Goal: Information Seeking & Learning: Learn about a topic

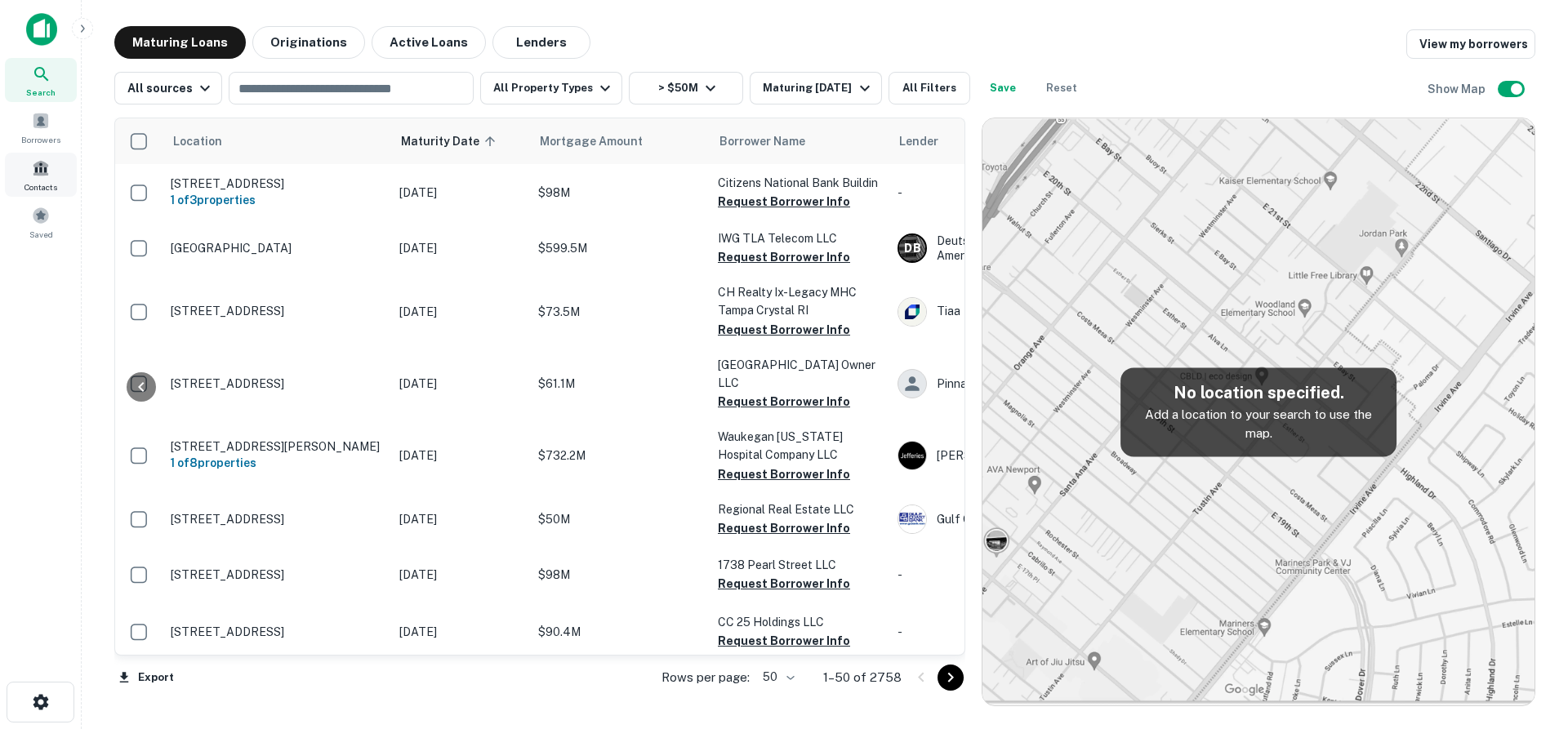
scroll to position [1143, 1373]
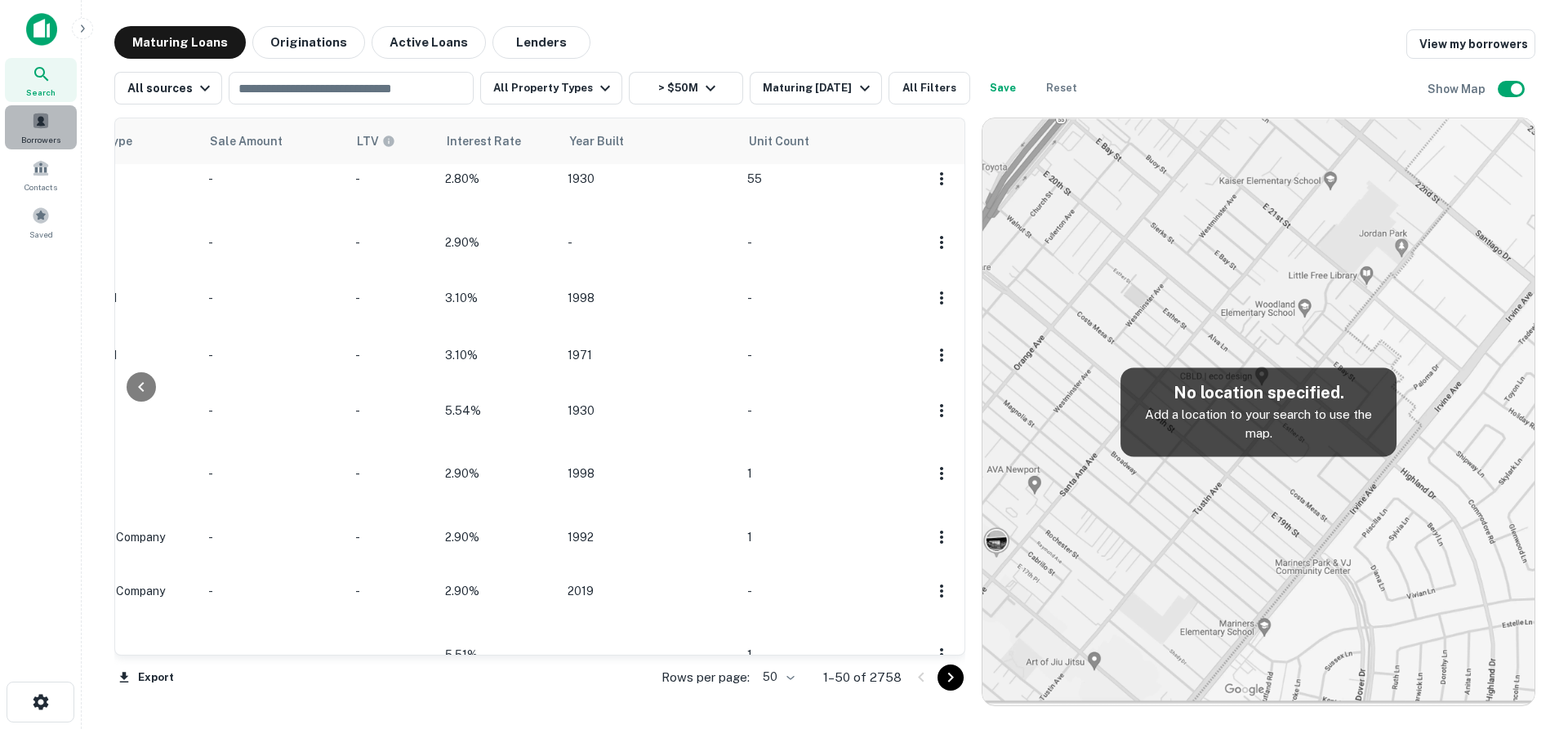
click at [36, 143] on span "Borrowers" at bounding box center [41, 139] width 39 height 13
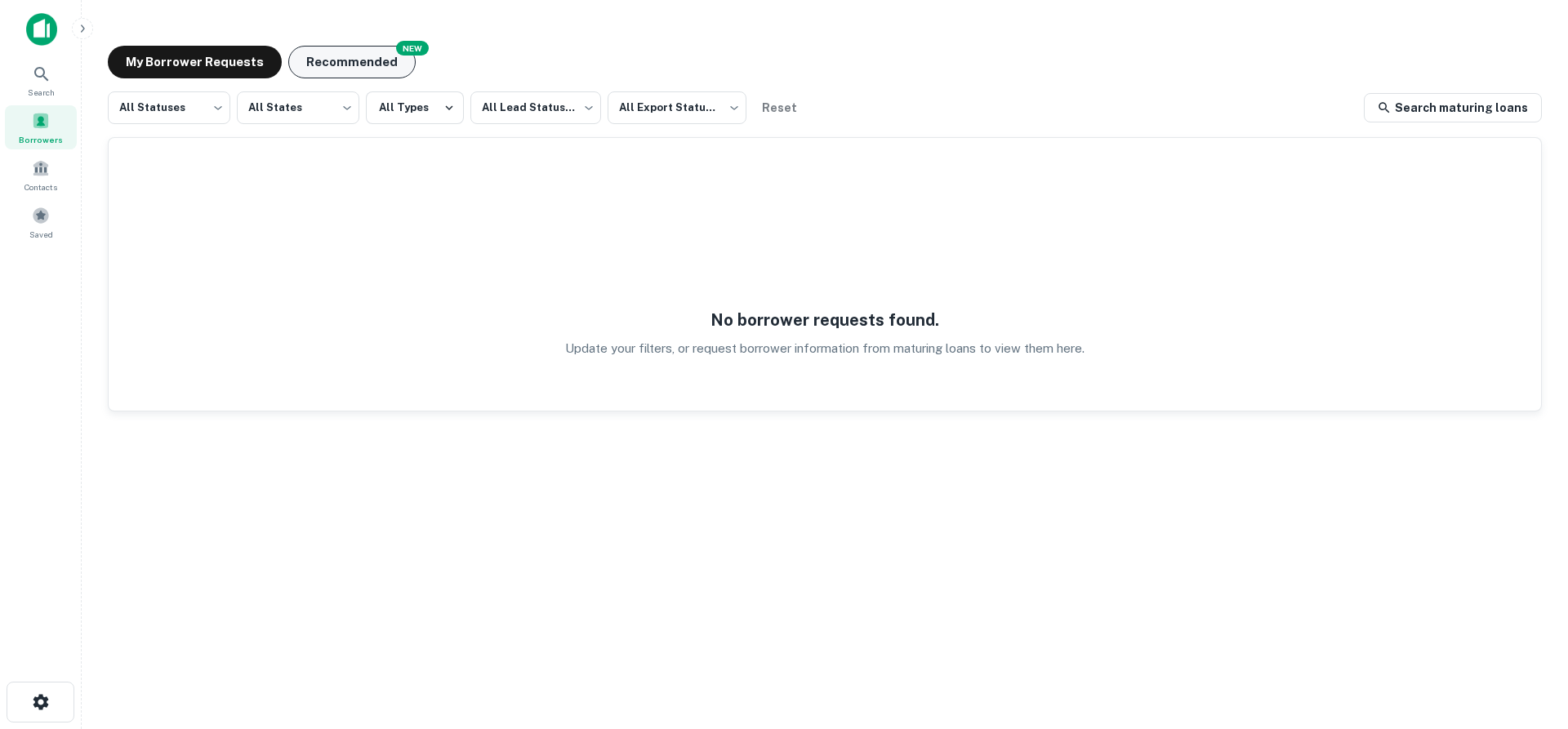
click at [376, 66] on button "Recommended" at bounding box center [352, 61] width 127 height 33
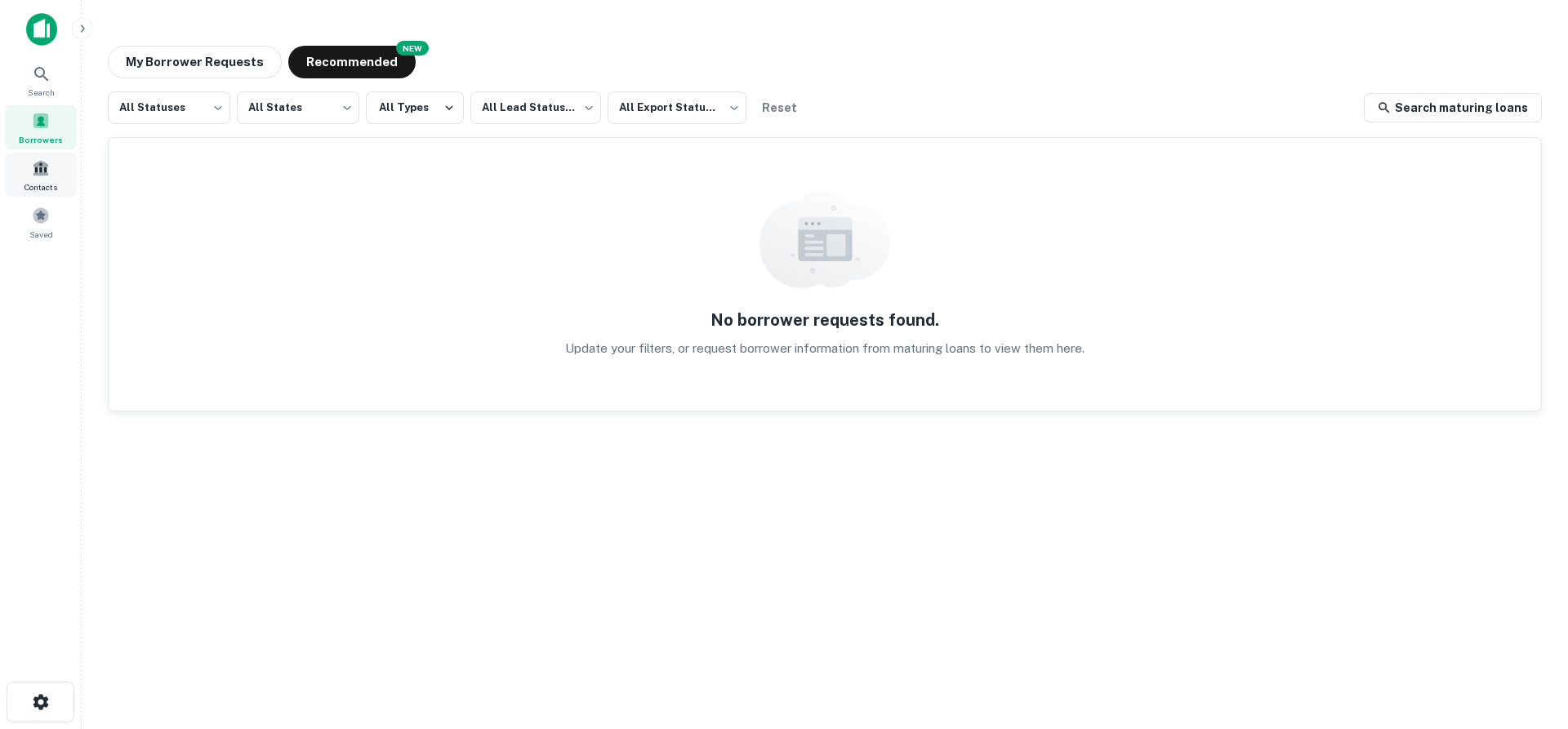
click at [46, 169] on span at bounding box center [40, 168] width 18 height 18
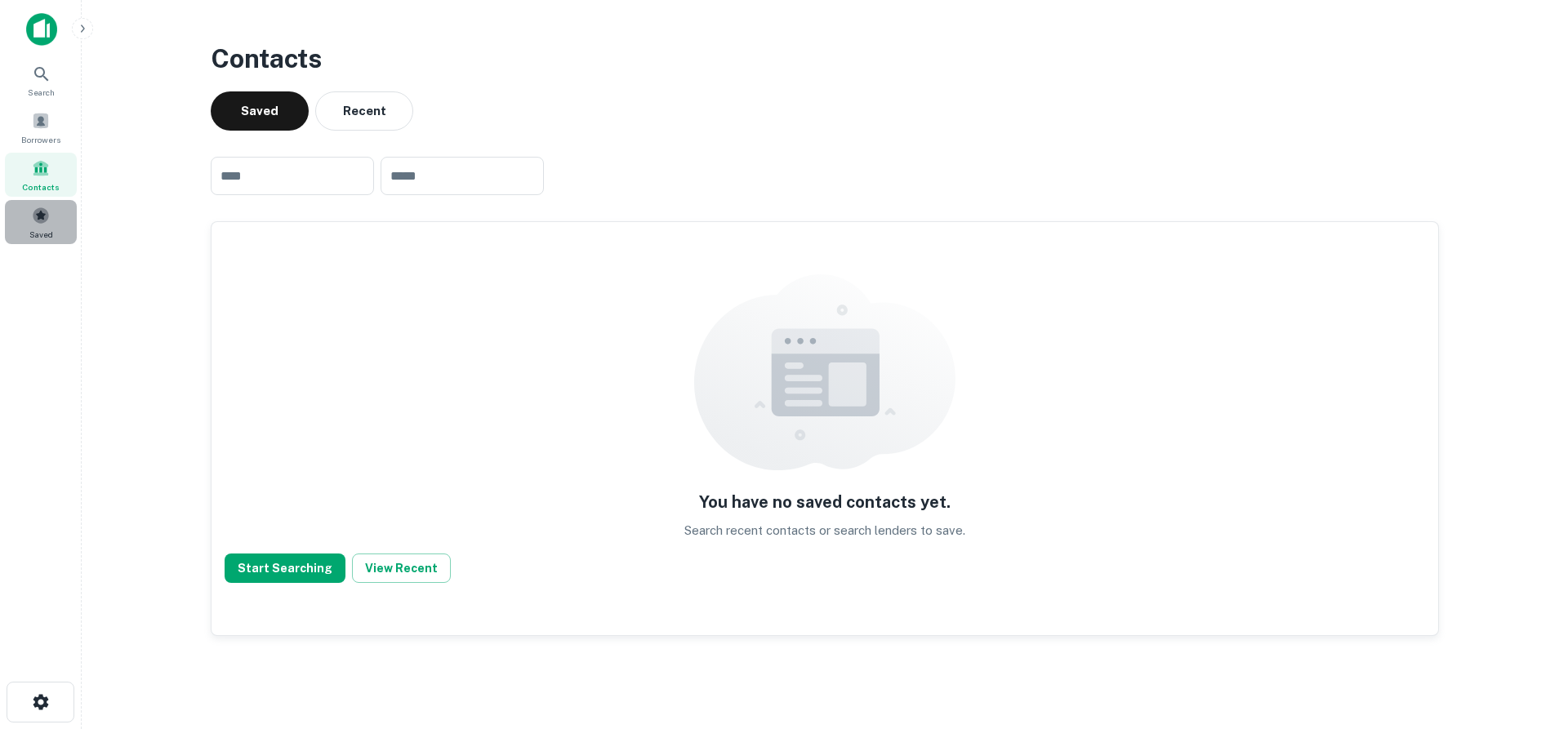
click at [42, 212] on span at bounding box center [40, 216] width 18 height 18
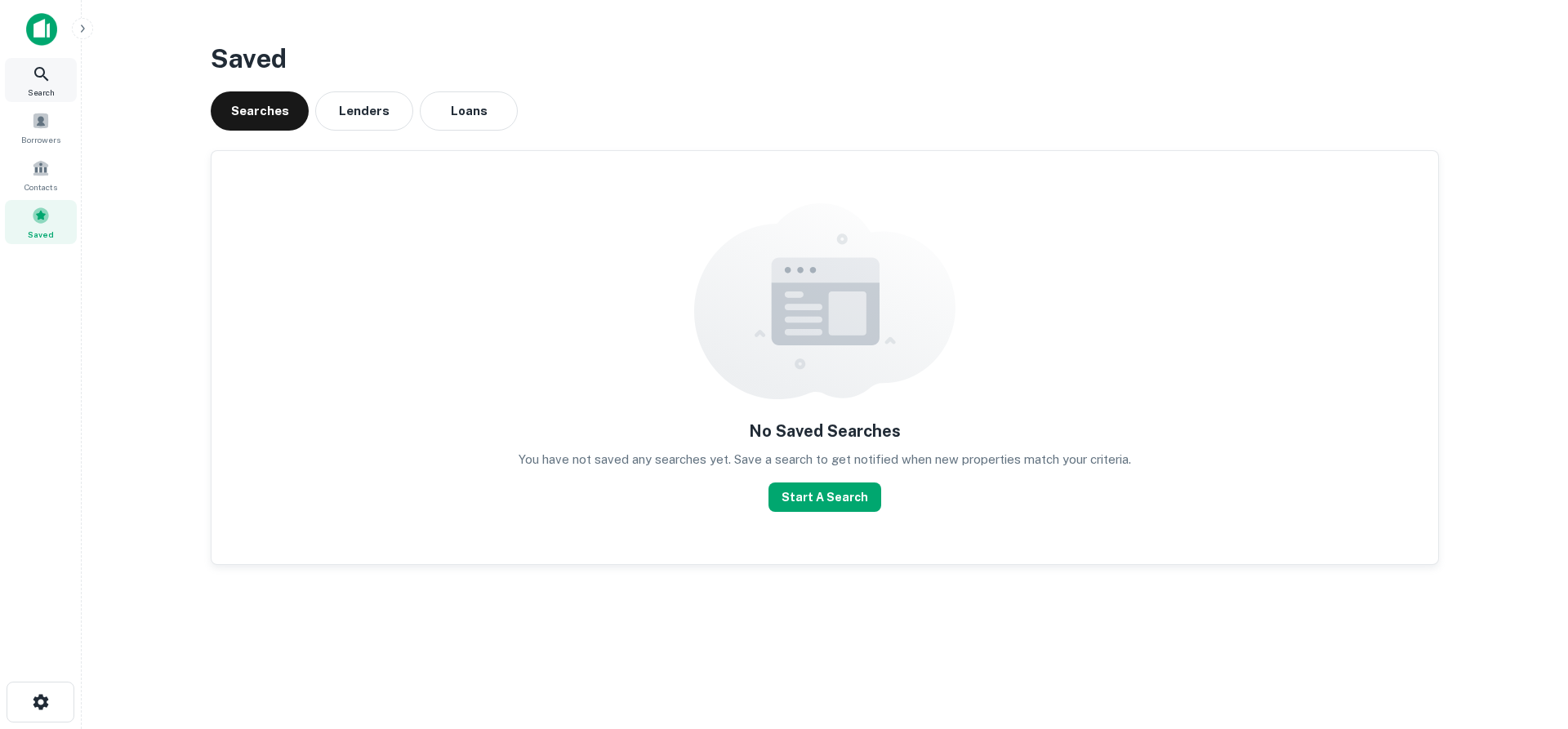
click at [46, 90] on span "Search" at bounding box center [40, 92] width 27 height 13
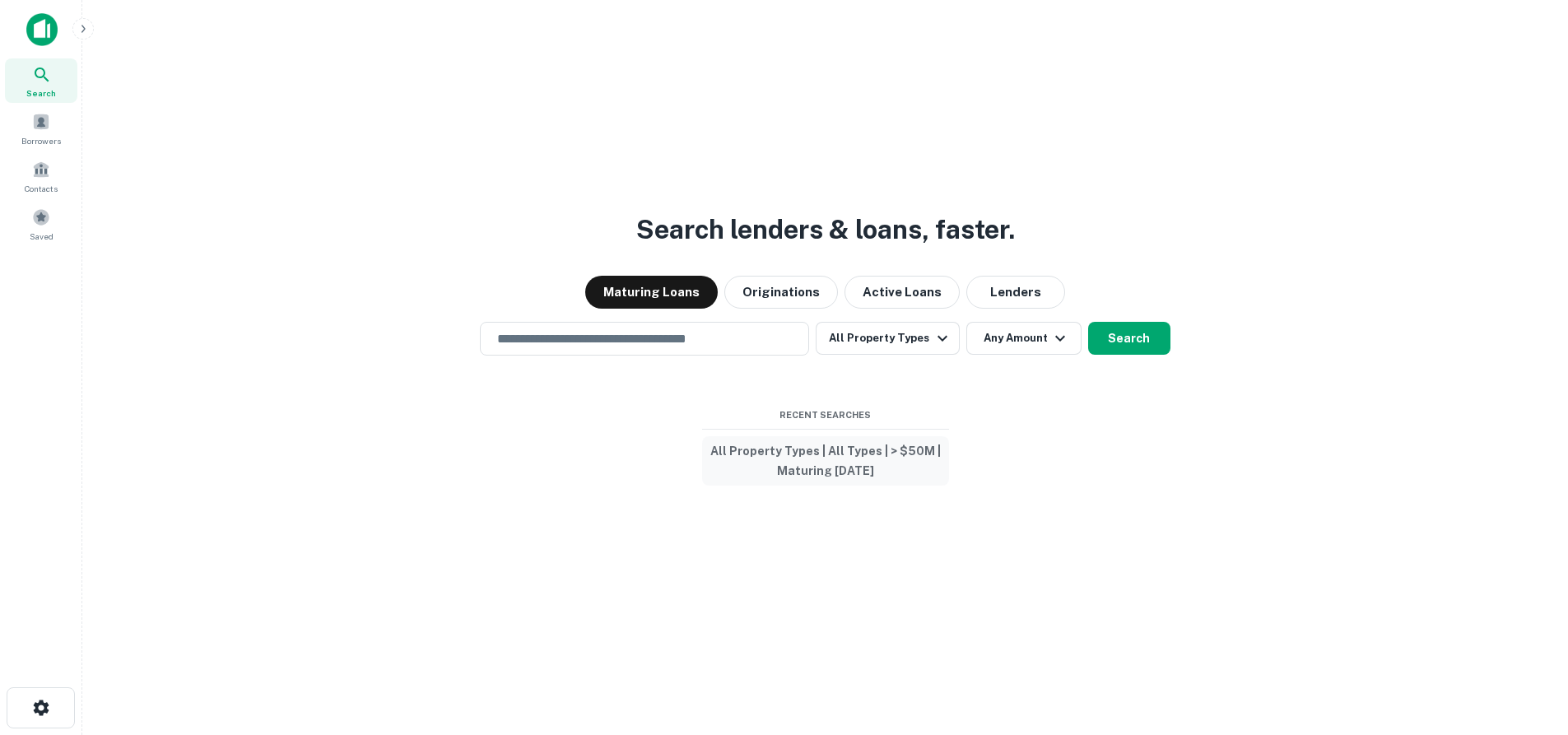
click at [863, 474] on button "All Property Types | All Types | > $50M | Maturing [DATE]" at bounding box center [825, 461] width 247 height 50
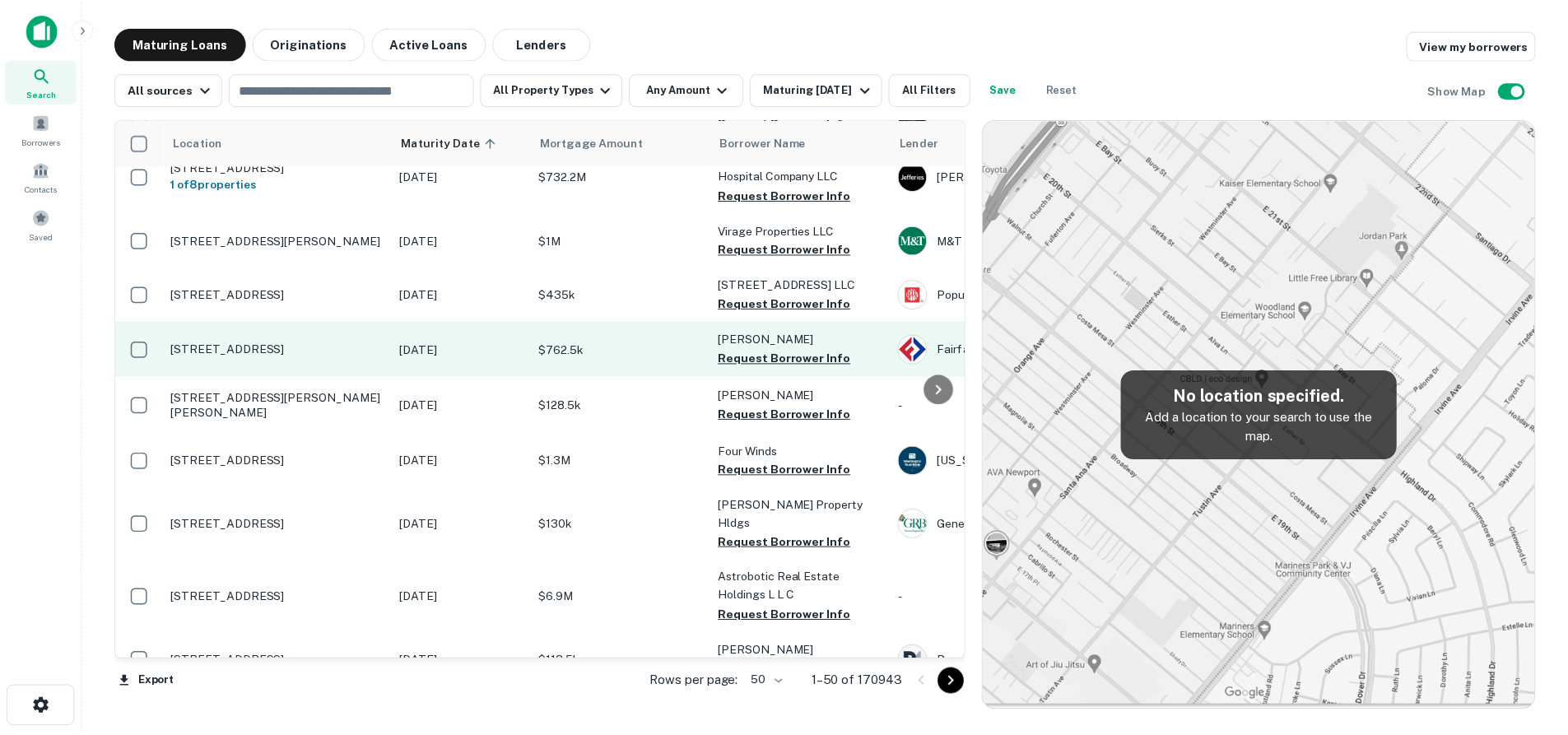
scroll to position [595, 0]
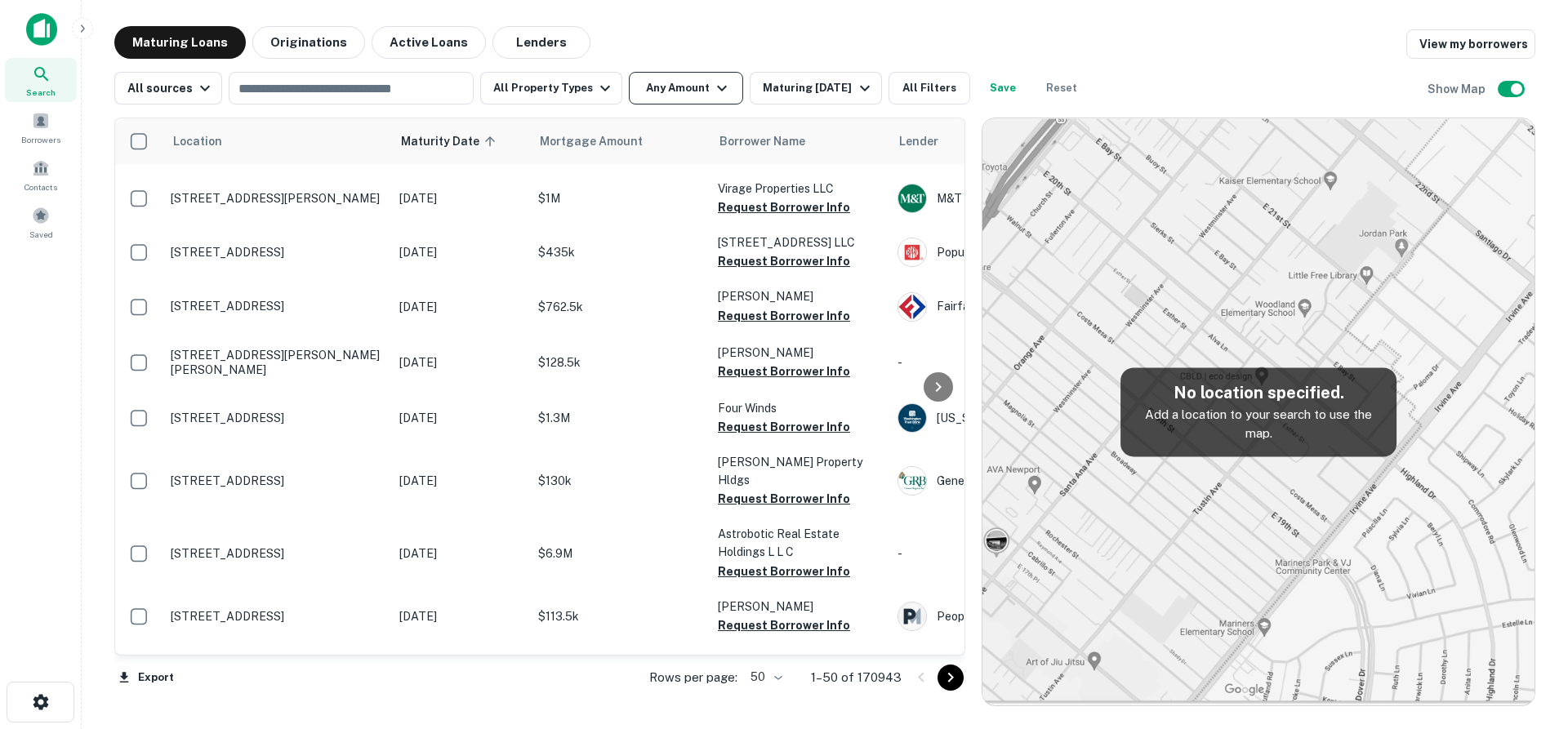
click at [713, 90] on icon "button" at bounding box center [722, 89] width 20 height 20
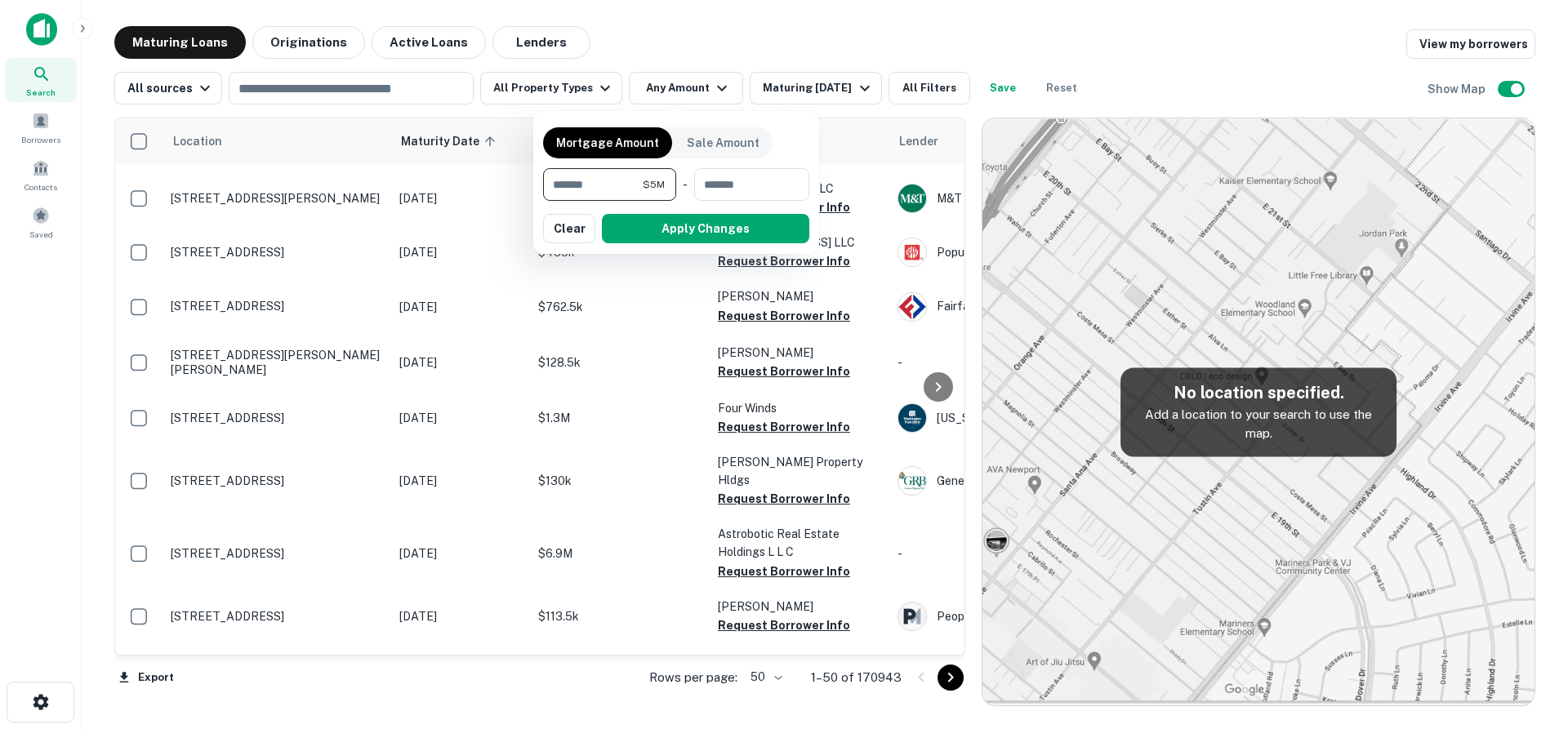
type input "********"
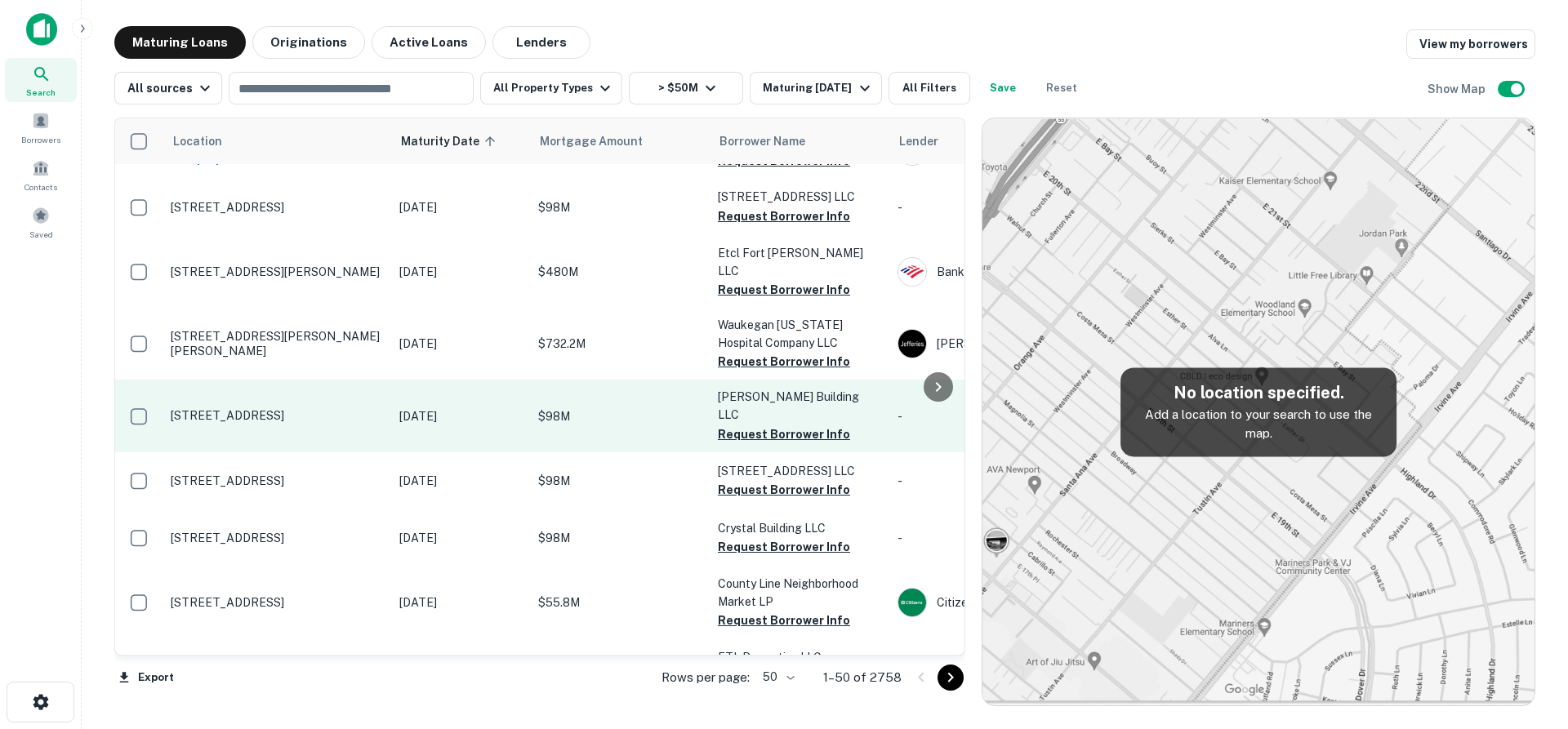
click at [633, 379] on td "$98M" at bounding box center [620, 415] width 179 height 72
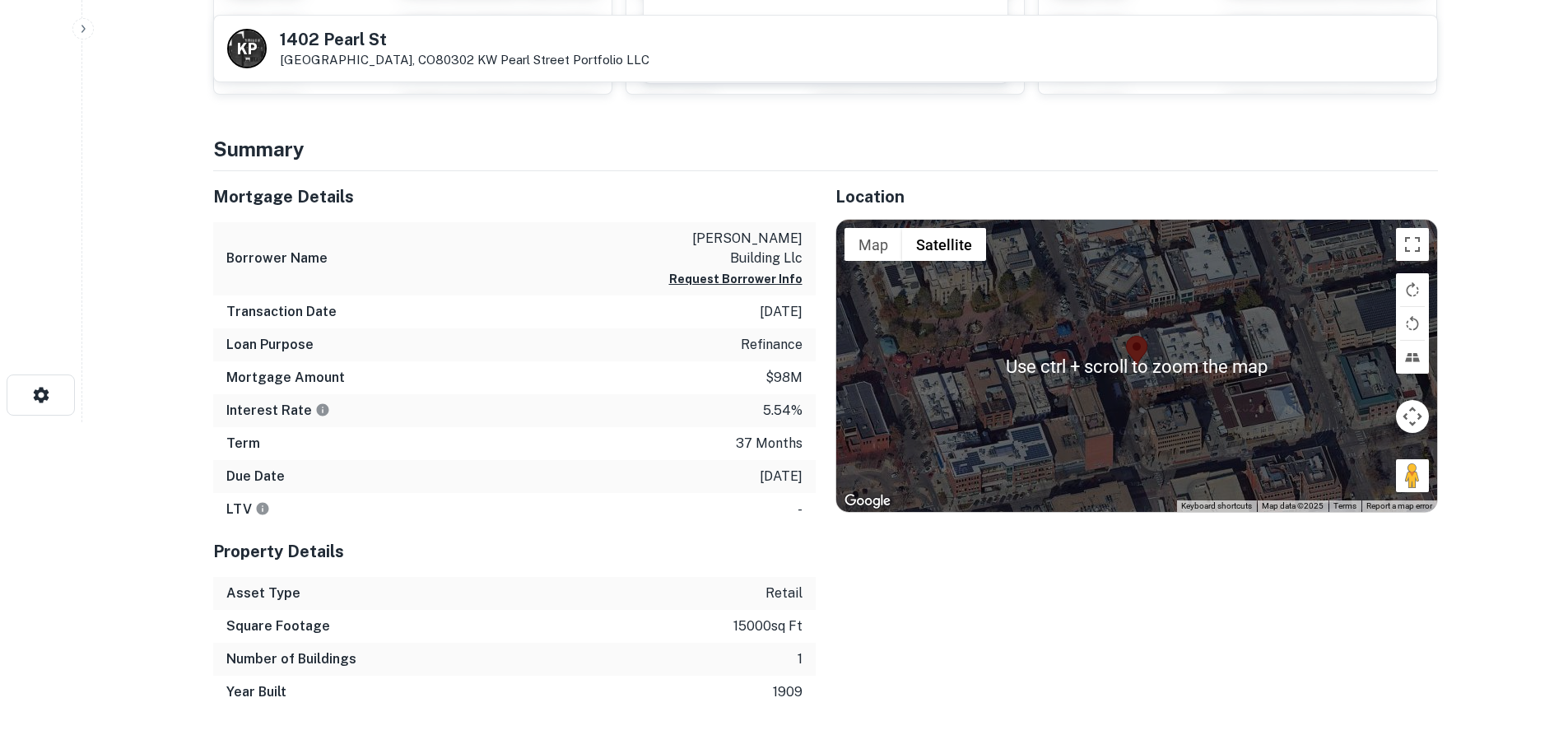
scroll to position [330, 0]
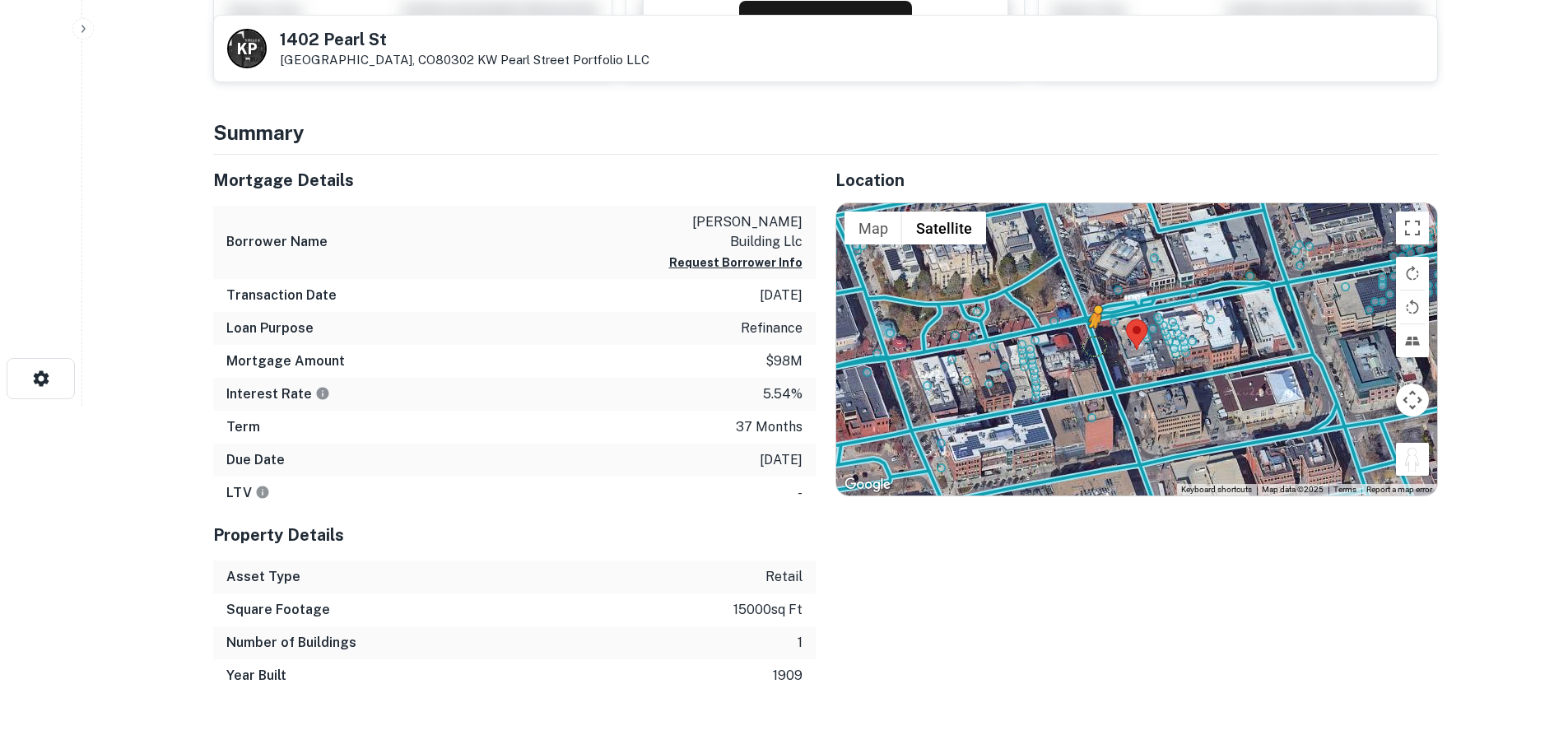
drag, startPoint x: 1405, startPoint y: 459, endPoint x: 1094, endPoint y: 345, distance: 331.2
click at [1094, 345] on div "To activate drag with keyboard, press Alt + Enter. Once in keyboard drag state,…" at bounding box center [1136, 350] width 601 height 292
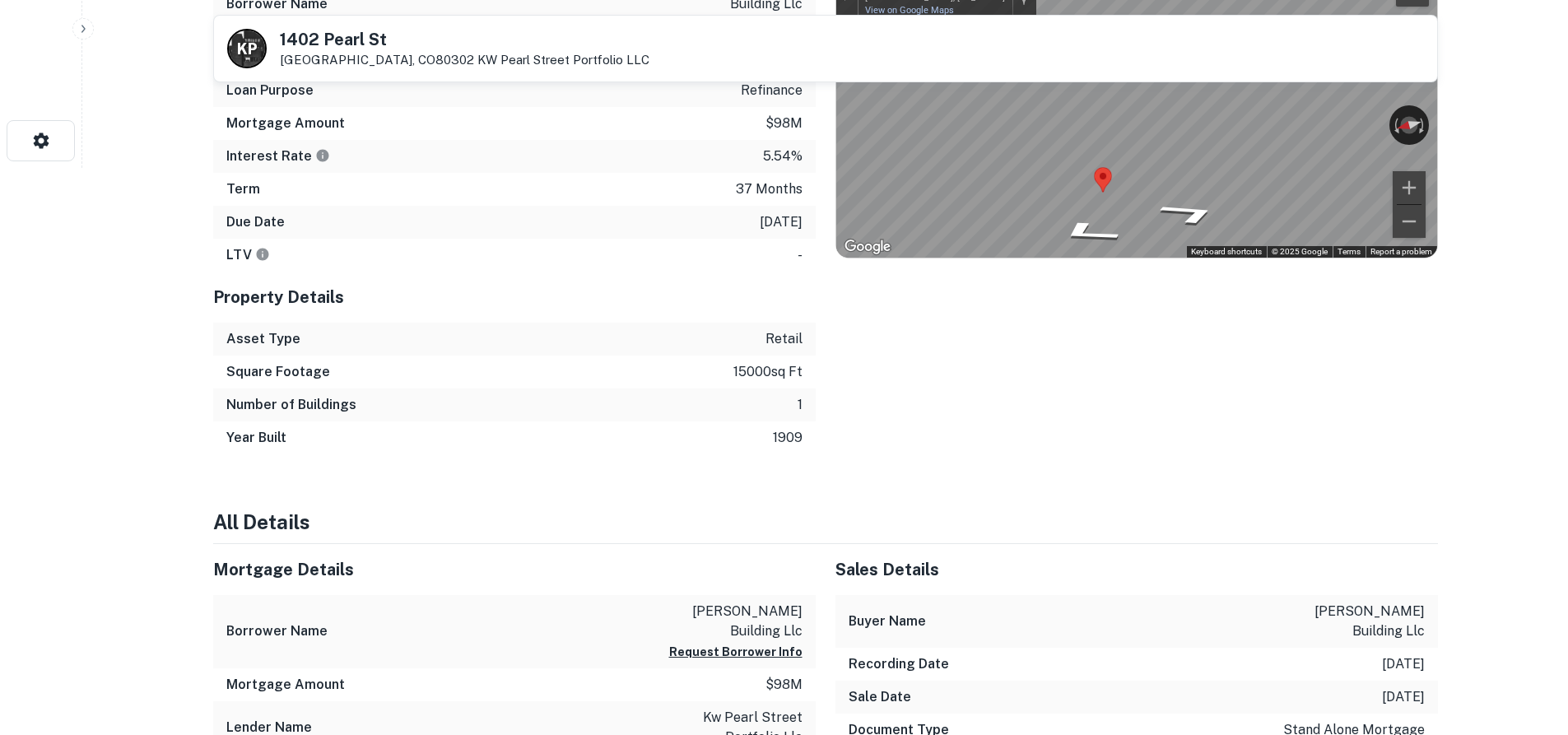
scroll to position [611, 0]
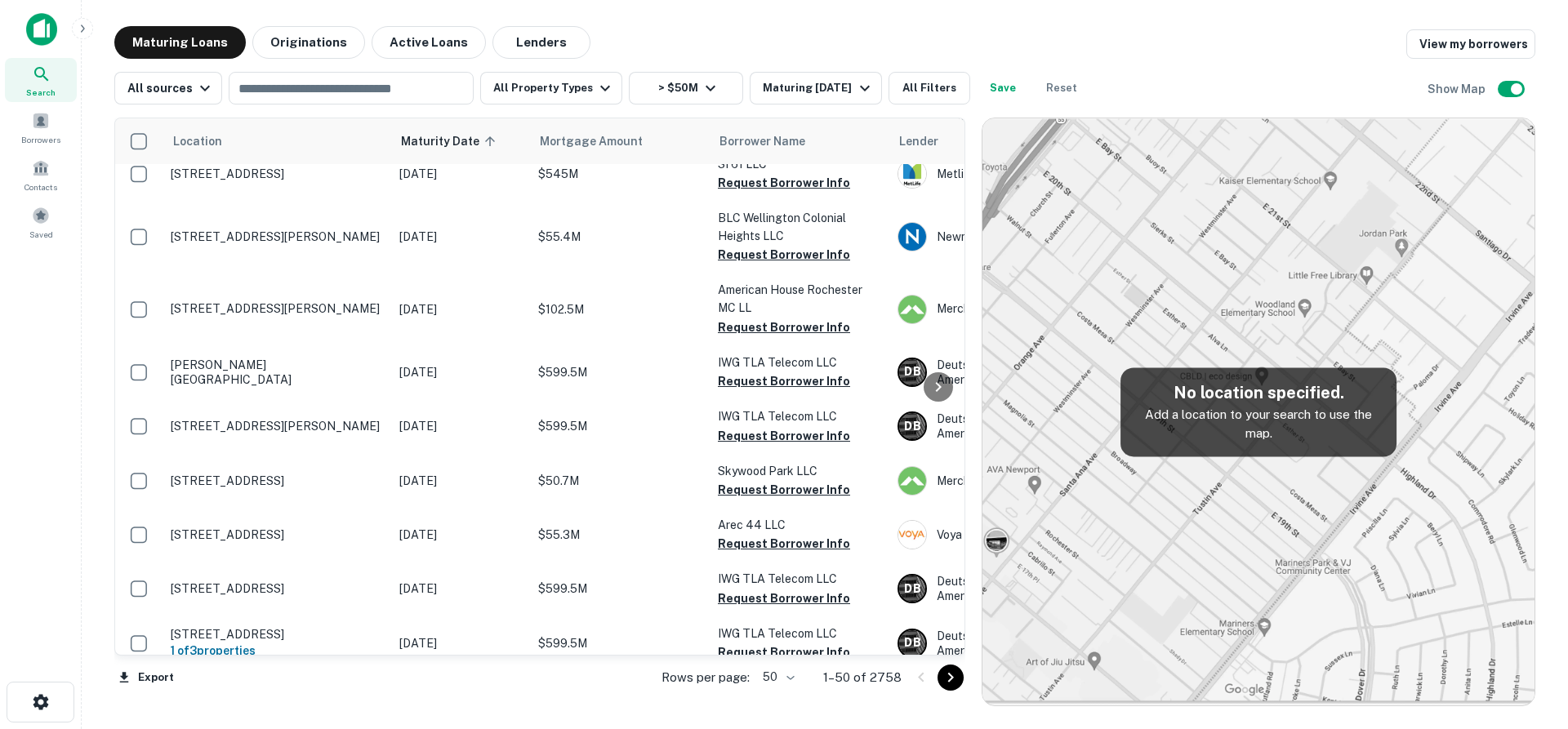
scroll to position [1489, 90]
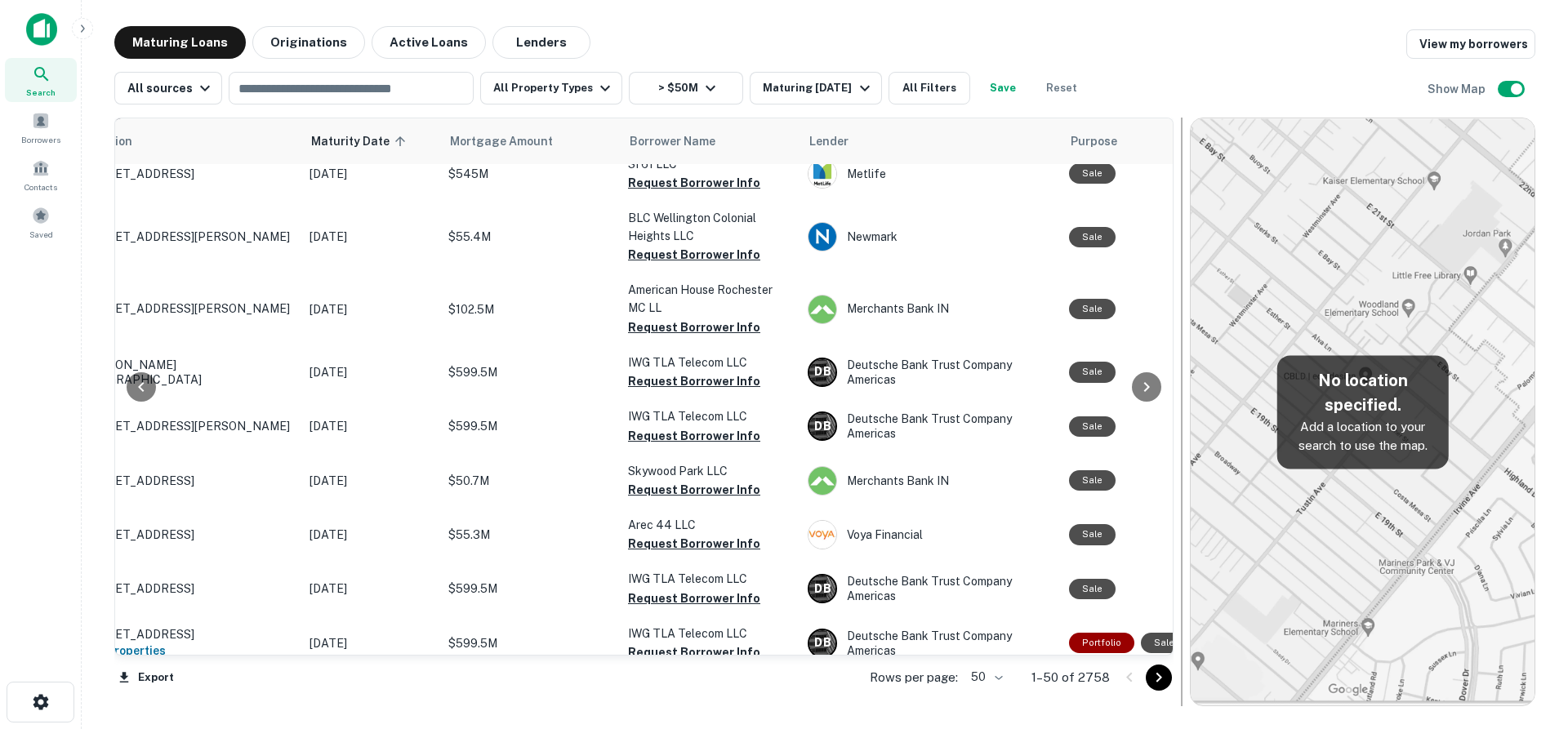
drag, startPoint x: 976, startPoint y: 498, endPoint x: 1185, endPoint y: 465, distance: 211.6
click at [1185, 465] on div at bounding box center [1182, 412] width 17 height 589
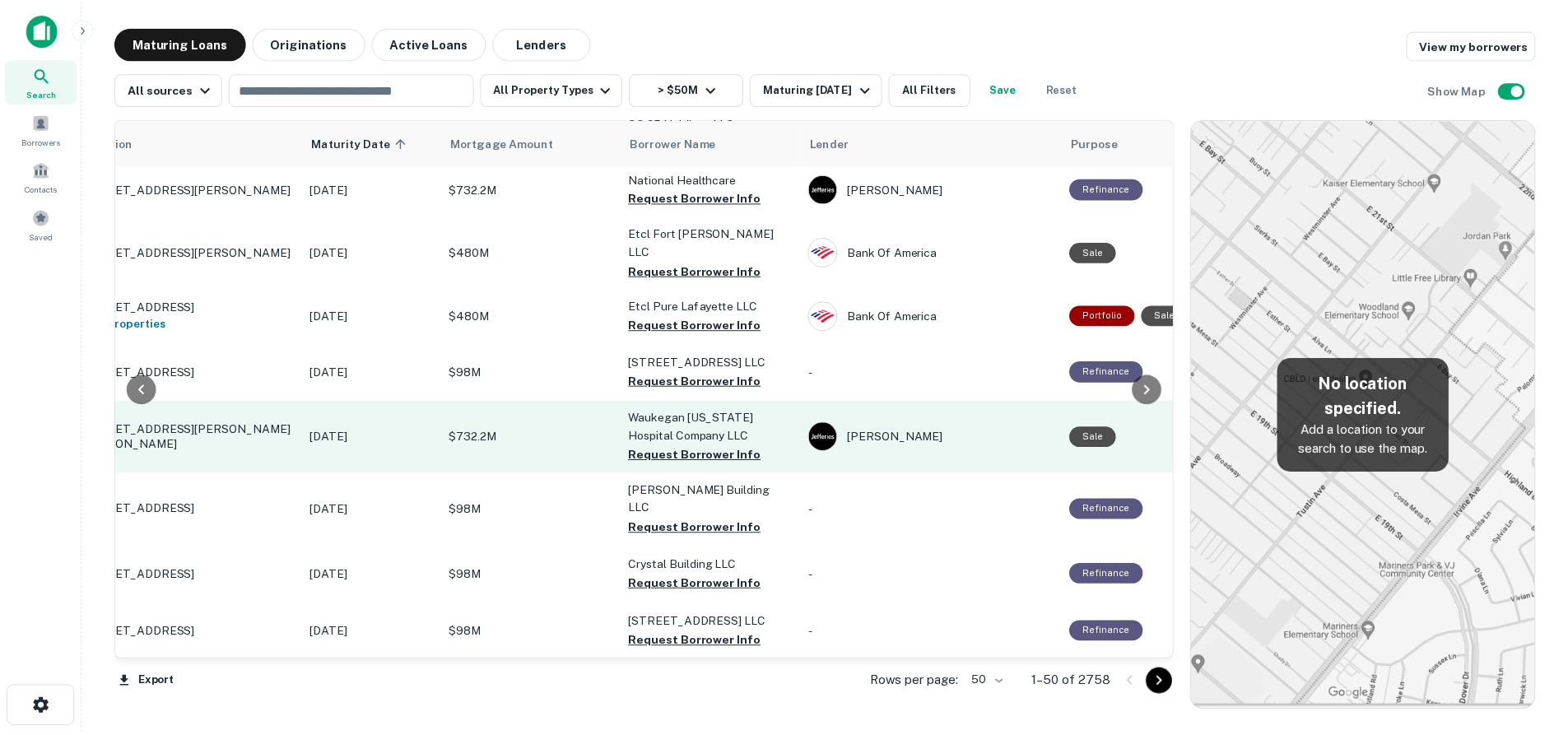
scroll to position [0, 90]
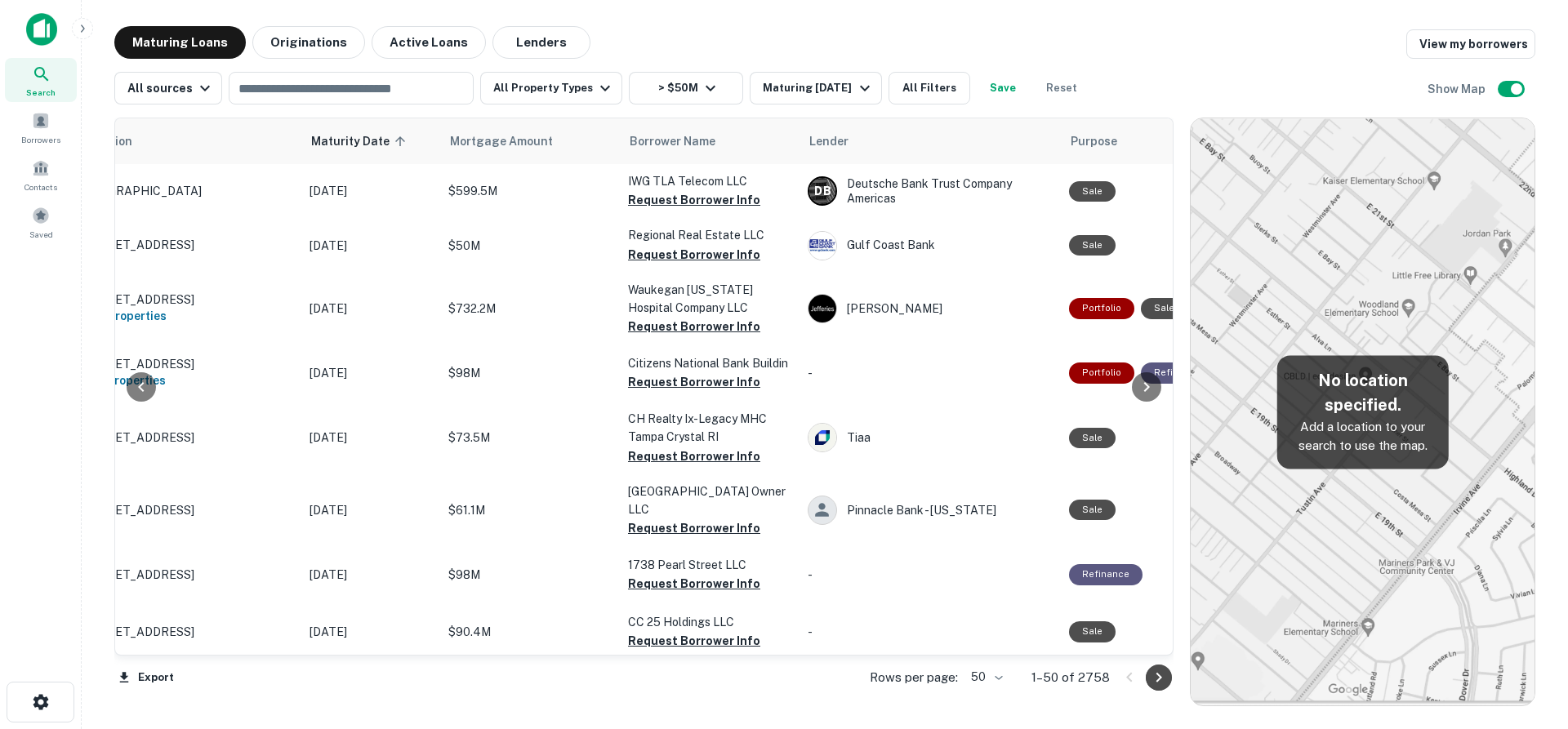
click at [1156, 679] on icon "Go to next page" at bounding box center [1159, 678] width 20 height 20
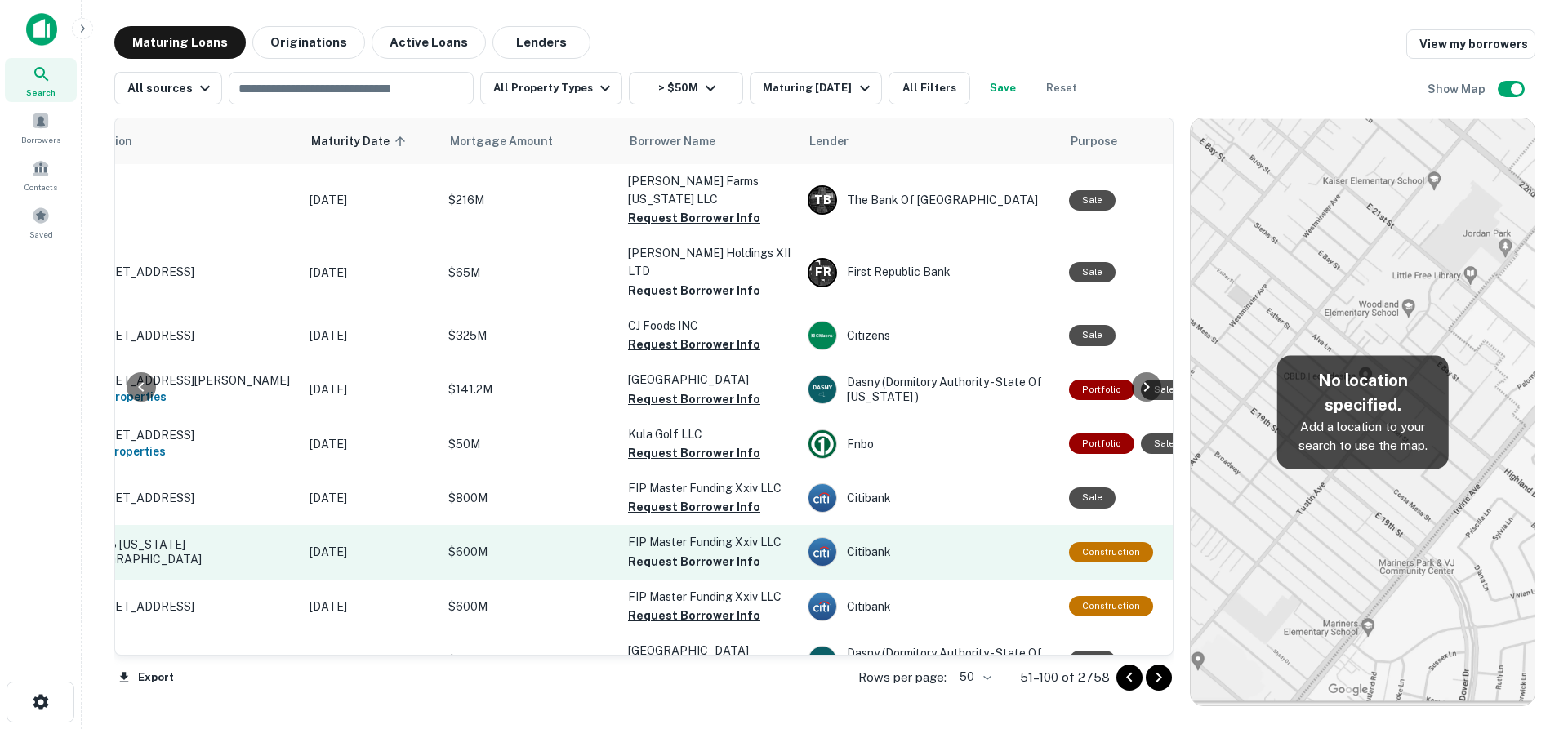
click at [199, 537] on p "52245 [US_STATE][GEOGRAPHIC_DATA]" at bounding box center [186, 552] width 212 height 30
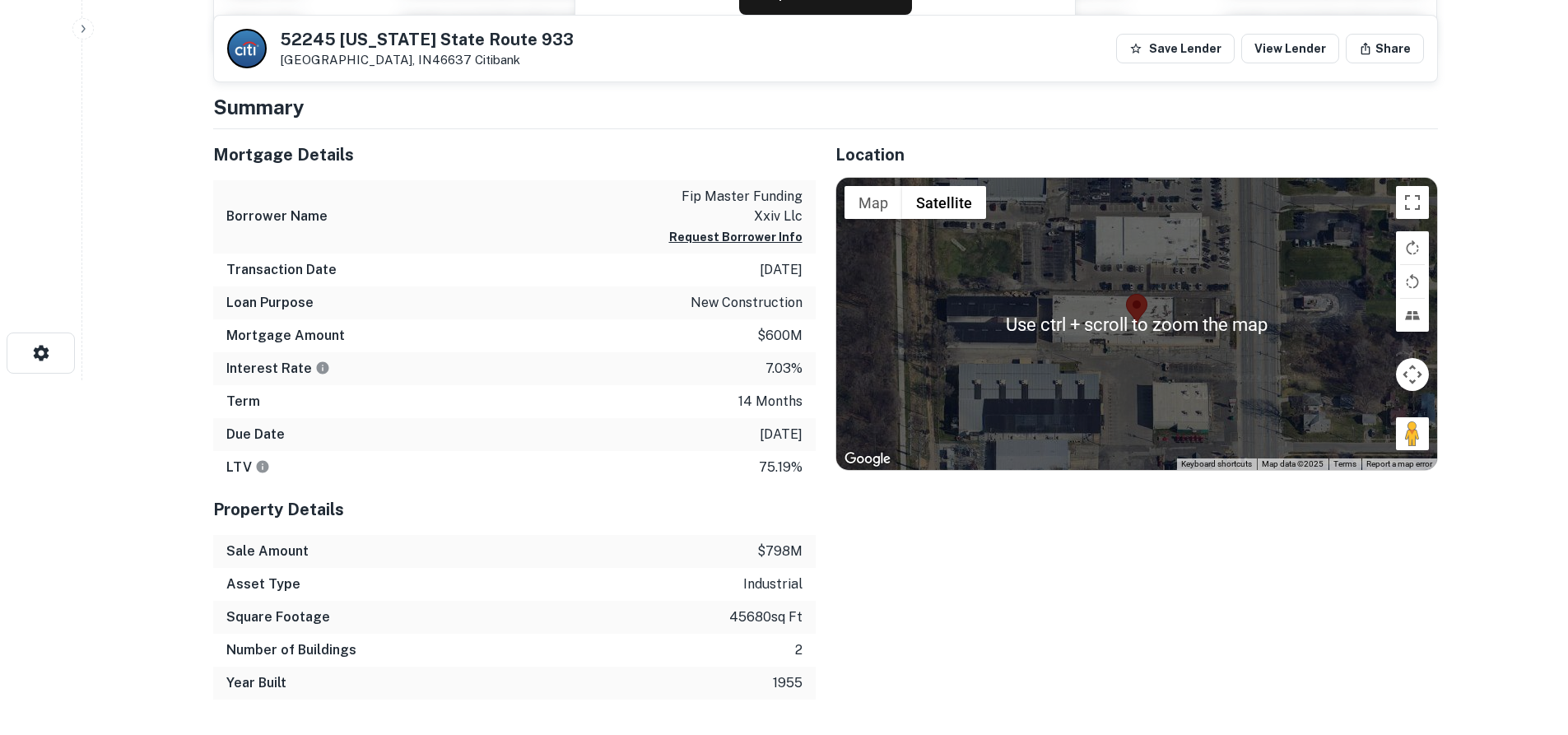
scroll to position [330, 0]
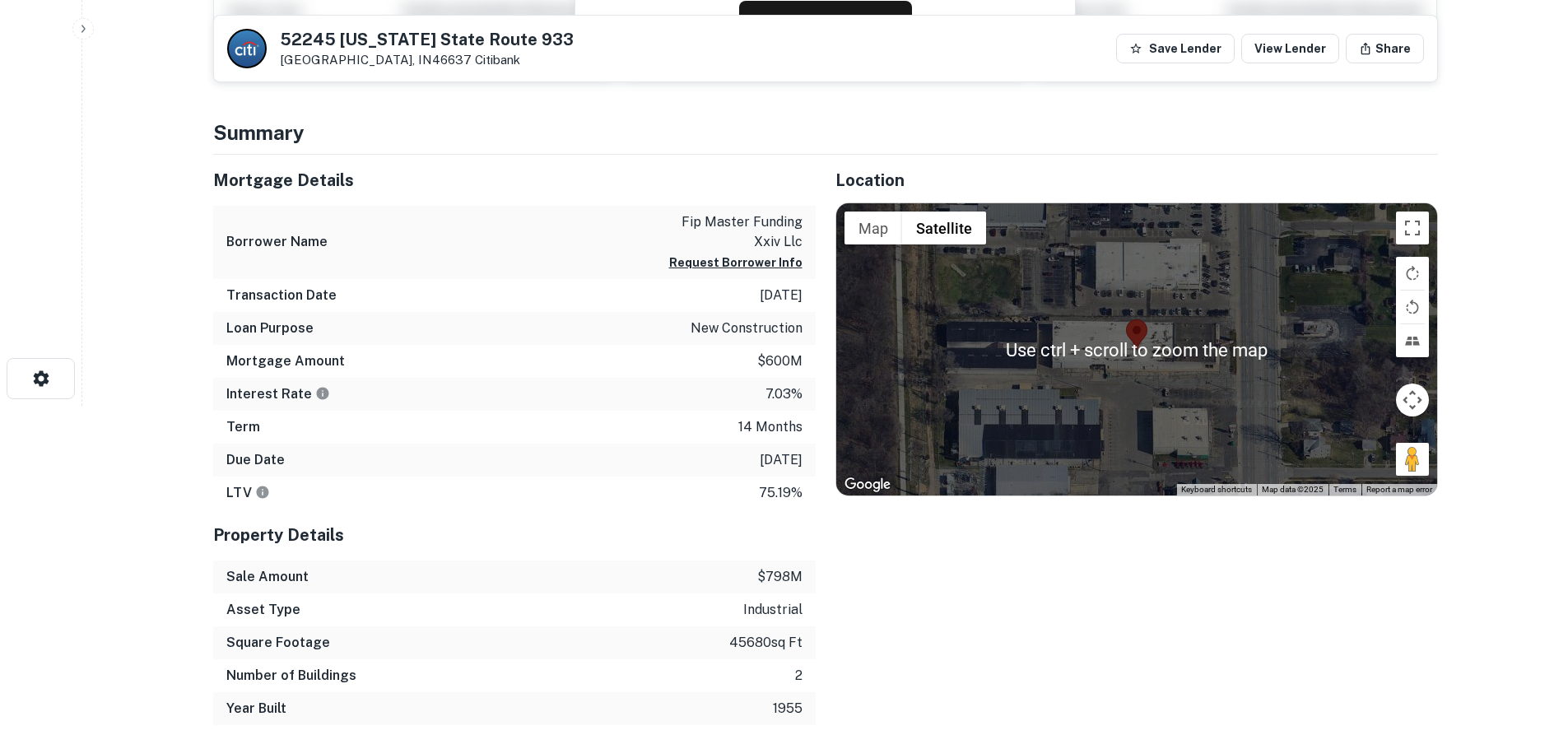
click at [1126, 320] on area at bounding box center [1126, 320] width 0 height 0
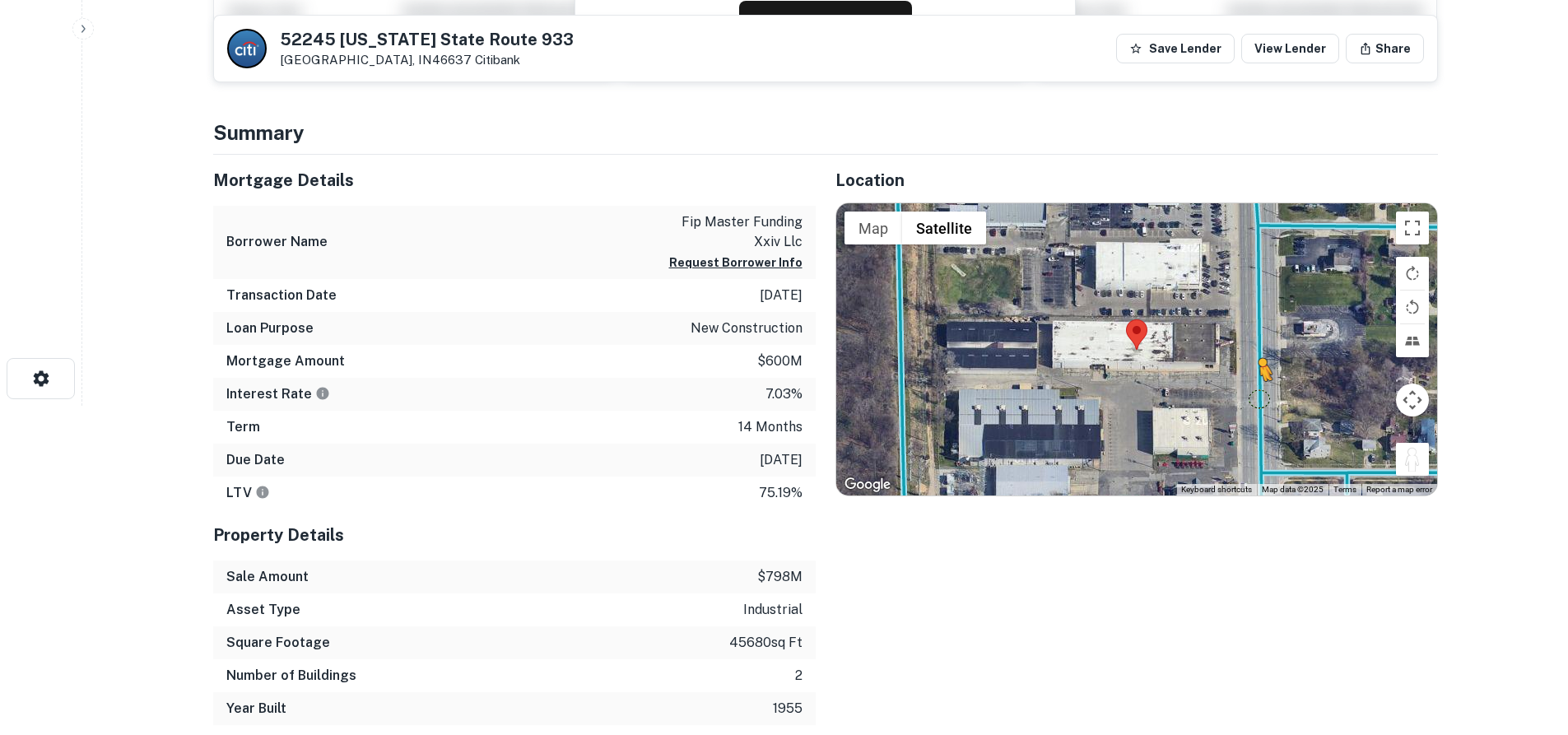
drag, startPoint x: 1426, startPoint y: 464, endPoint x: 1259, endPoint y: 396, distance: 180.3
click at [1259, 396] on div "To activate drag with keyboard, press Alt + Enter. Once in keyboard drag state,…" at bounding box center [1136, 350] width 601 height 292
